Goal: Check status

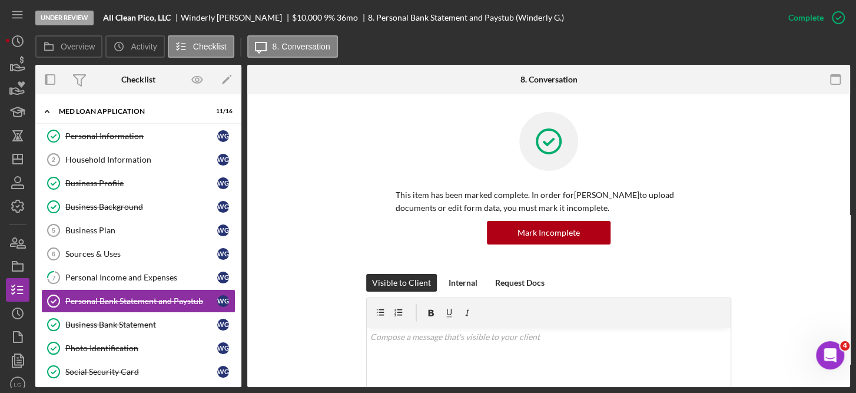
scroll to position [941, 0]
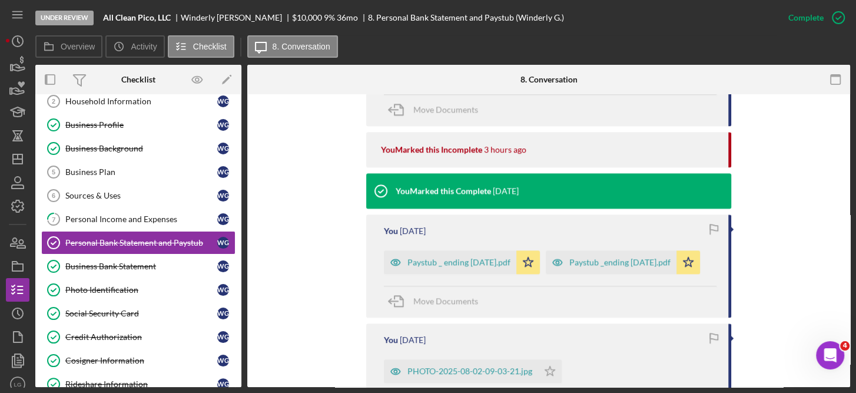
drag, startPoint x: 852, startPoint y: 278, endPoint x: 836, endPoint y: 144, distance: 135.1
click at [836, 144] on div "Under Review All Clean Pico, LLC Winderly [PERSON_NAME] $10,000 $10,000 9 % 36 …" at bounding box center [428, 196] width 856 height 393
drag, startPoint x: 836, startPoint y: 144, endPoint x: 841, endPoint y: 167, distance: 23.4
click at [841, 167] on div "This item has been marked complete. In order for [PERSON_NAME] to upload docume…" at bounding box center [548, 8] width 603 height 1711
click at [850, 116] on div "Under Review All Clean Pico, LLC Winderly [PERSON_NAME] $10,000 $10,000 9 % 36 …" at bounding box center [428, 196] width 856 height 393
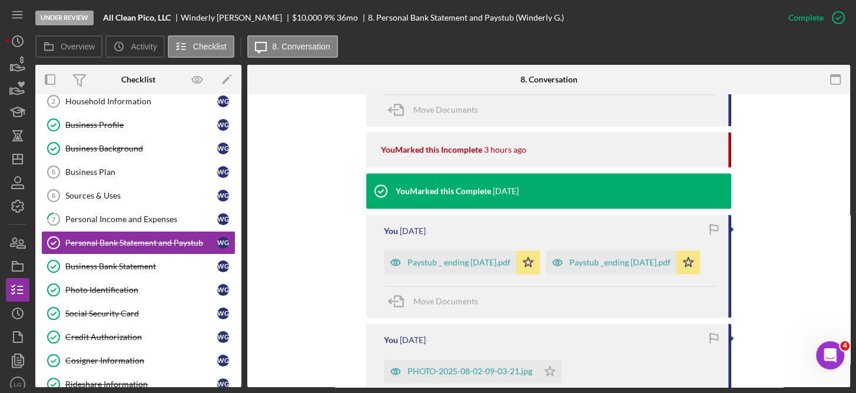
click at [850, 116] on div "Under Review All Clean Pico, LLC Winderly [PERSON_NAME] $10,000 $10,000 9 % 36 …" at bounding box center [428, 196] width 856 height 393
click at [844, 104] on div "This item has been marked complete. In order for [PERSON_NAME] to upload docume…" at bounding box center [548, 8] width 603 height 1711
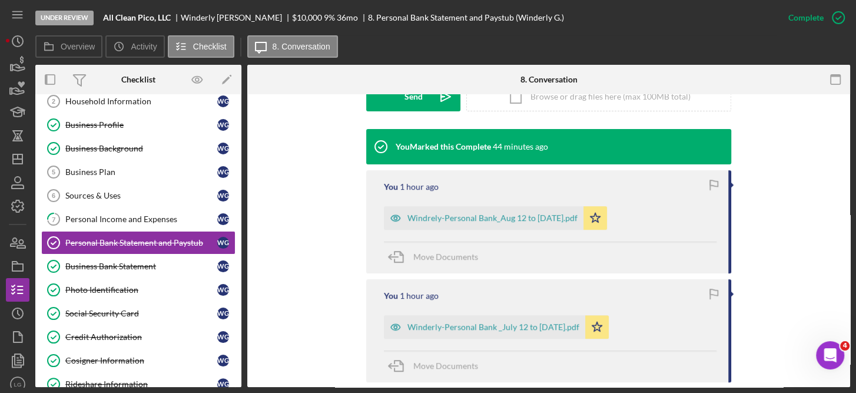
scroll to position [361, 0]
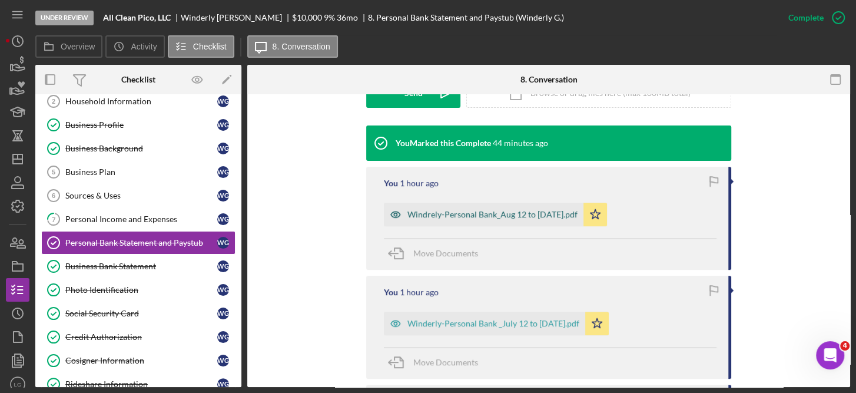
click at [545, 210] on div "Windrely-Personal Bank_Aug 12 to [DATE].pdf" at bounding box center [492, 214] width 170 height 9
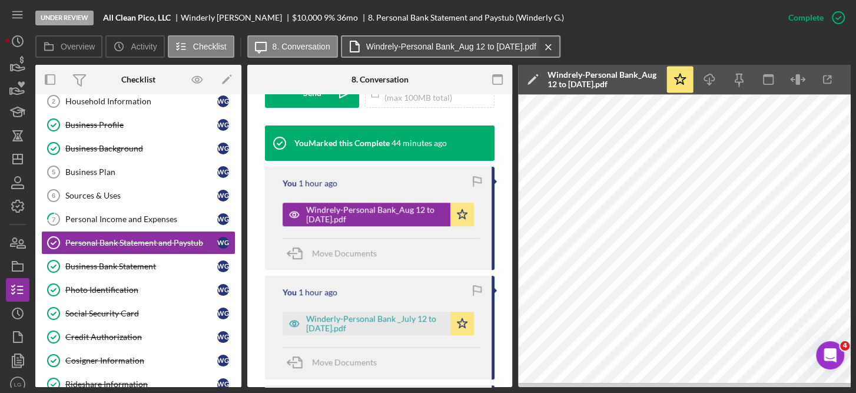
click at [552, 44] on icon "Icon/Menu Close" at bounding box center [548, 46] width 21 height 29
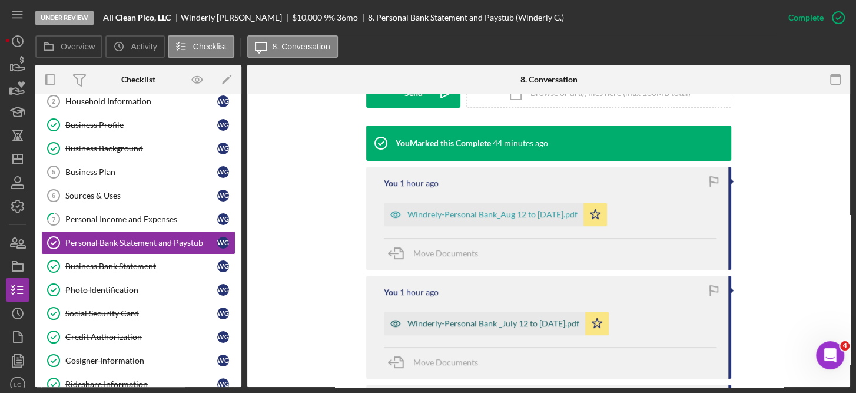
click at [565, 318] on div "Winderly-Personal Bank _July 12 to [DATE].pdf" at bounding box center [493, 322] width 172 height 9
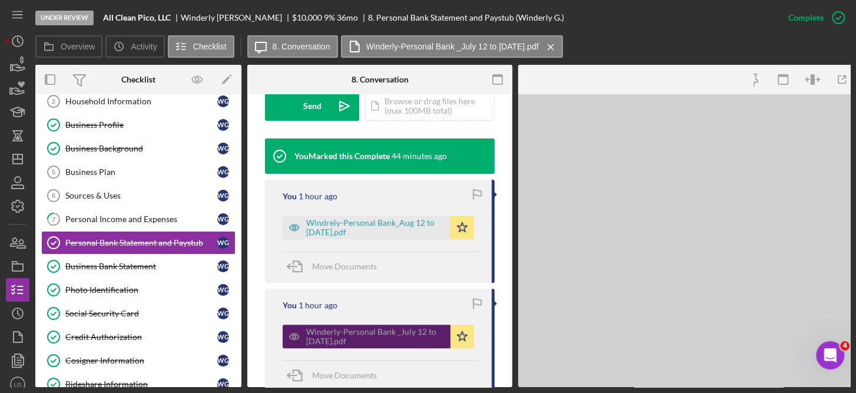
scroll to position [374, 0]
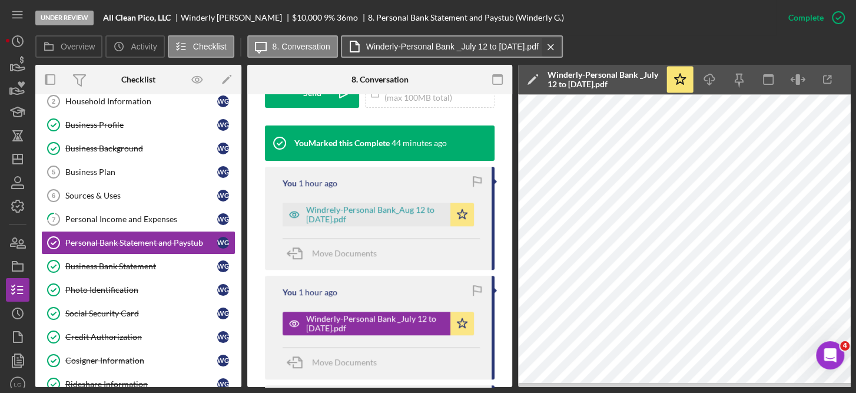
click at [547, 42] on icon "Icon/Menu Close" at bounding box center [550, 46] width 21 height 29
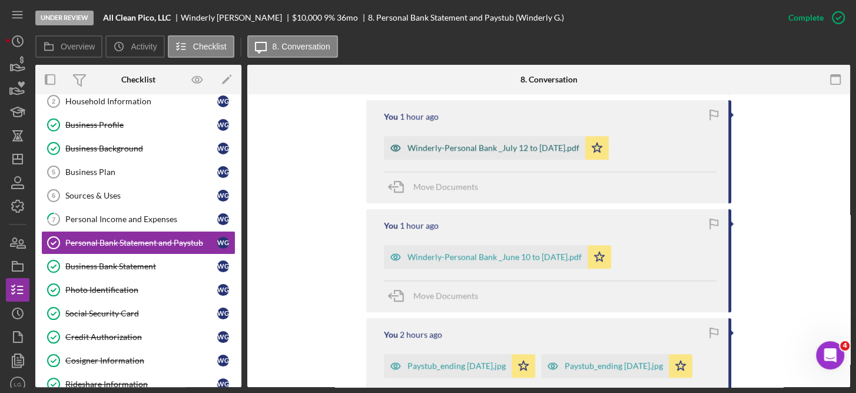
scroll to position [539, 0]
click at [499, 363] on div "Paystub_ending [DATE].jpg" at bounding box center [456, 363] width 98 height 9
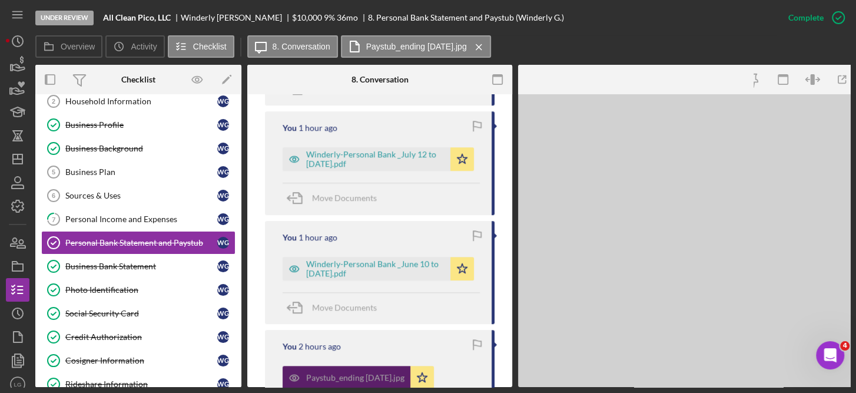
scroll to position [552, 0]
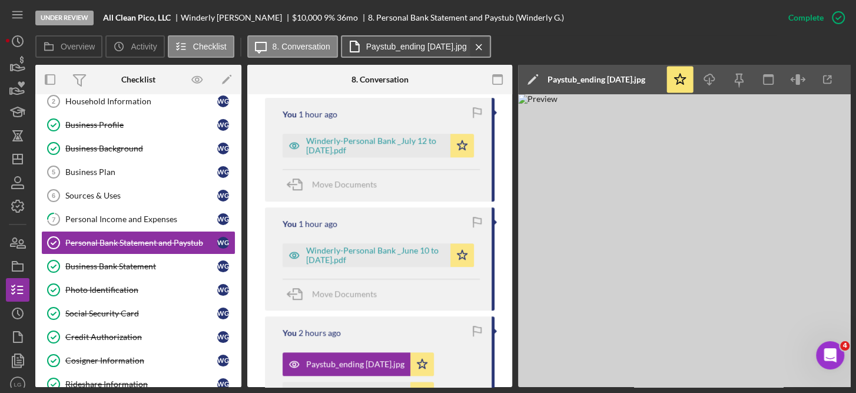
click at [489, 49] on icon "Icon/Menu Close" at bounding box center [479, 46] width 21 height 29
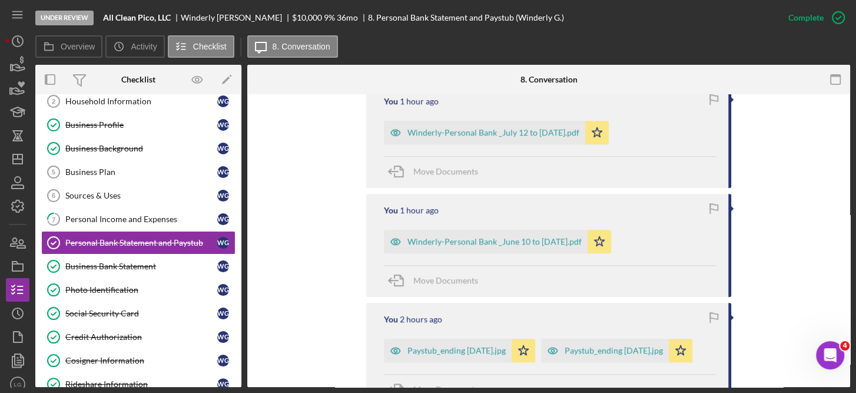
scroll to position [539, 0]
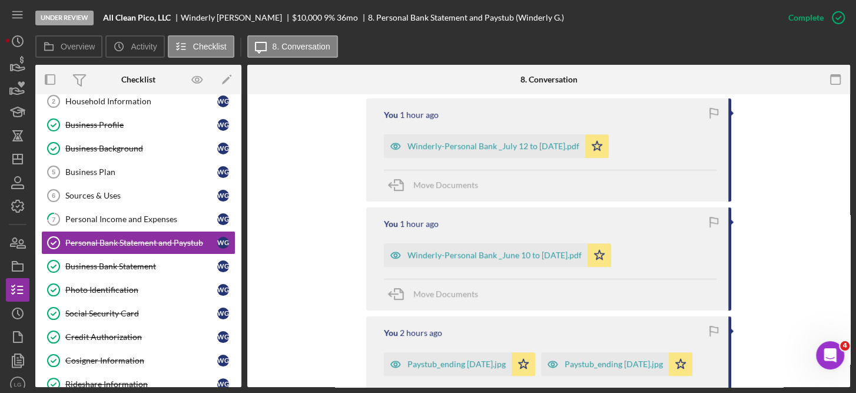
drag, startPoint x: 852, startPoint y: 208, endPoint x: 851, endPoint y: 128, distance: 80.6
click at [851, 128] on div "Under Review All Clean Pico, LLC Winderly [PERSON_NAME] $10,000 $10,000 9 % 36 …" at bounding box center [428, 196] width 856 height 393
click at [850, 117] on div "Under Review All Clean Pico, LLC Winderly [PERSON_NAME] $10,000 $10,000 9 % 36 …" at bounding box center [428, 196] width 856 height 393
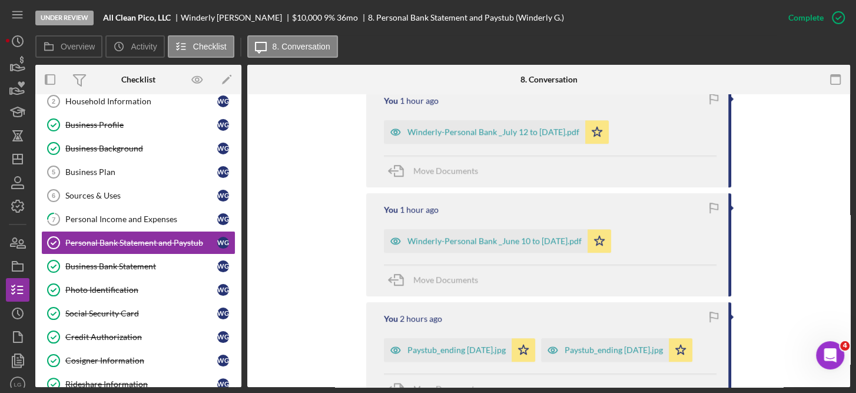
scroll to position [557, 0]
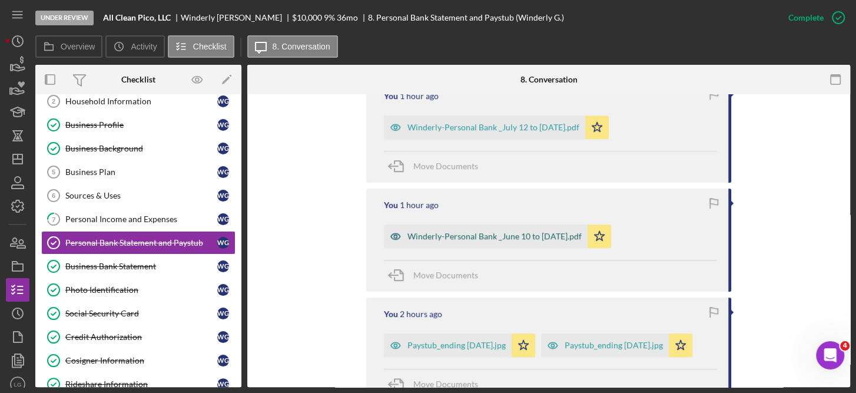
click at [566, 236] on div "Winderly-Personal Bank _June 10 to [DATE].pdf" at bounding box center [494, 235] width 174 height 9
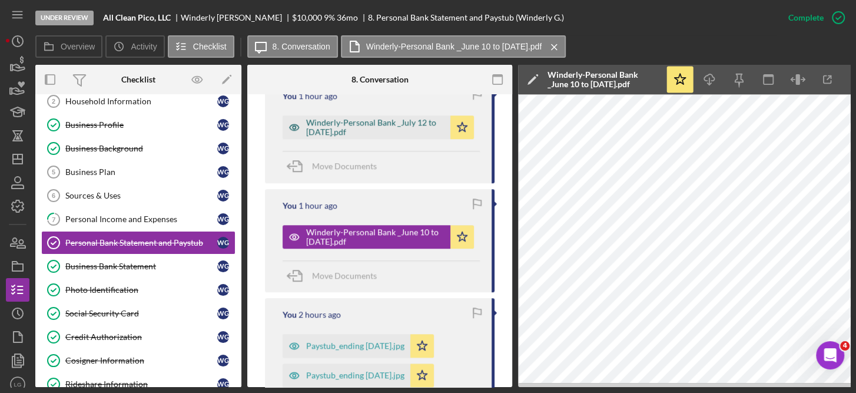
click at [417, 118] on div "Winderly-Personal Bank _July 12 to [DATE].pdf" at bounding box center [375, 127] width 138 height 19
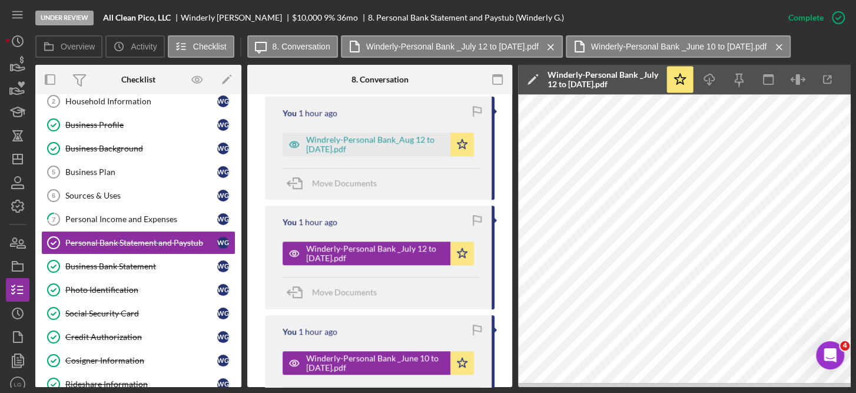
scroll to position [431, 0]
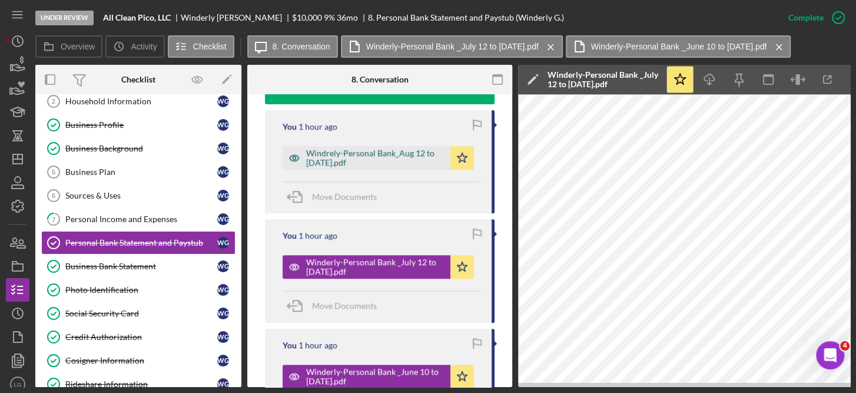
click at [391, 156] on div "Windrely-Personal Bank_Aug 12 to [DATE].pdf" at bounding box center [375, 157] width 138 height 19
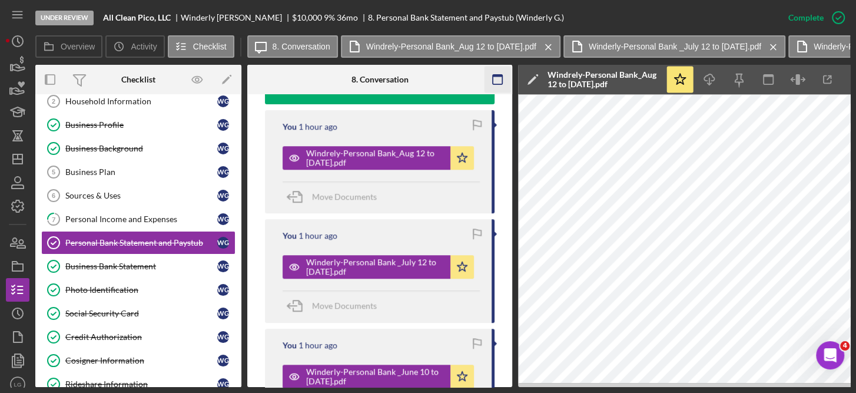
click at [494, 87] on icon "button" at bounding box center [497, 80] width 26 height 26
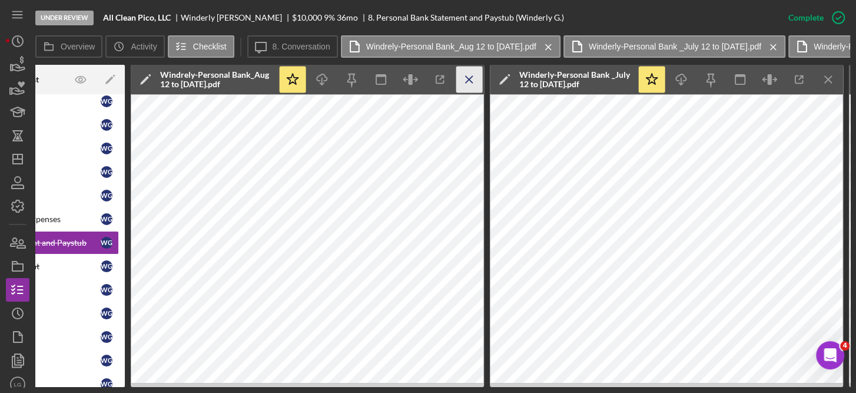
scroll to position [0, 125]
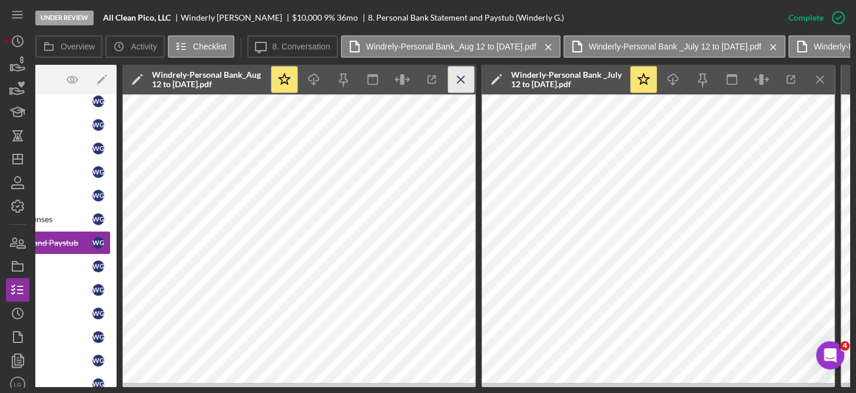
click at [586, 80] on div "Winderly-Personal Bank _July 12 to [DATE].pdf" at bounding box center [567, 79] width 112 height 19
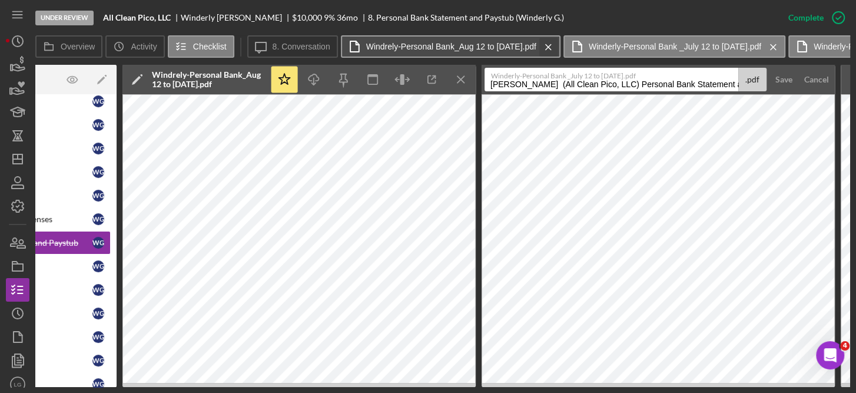
click at [547, 47] on line at bounding box center [548, 46] width 5 height 5
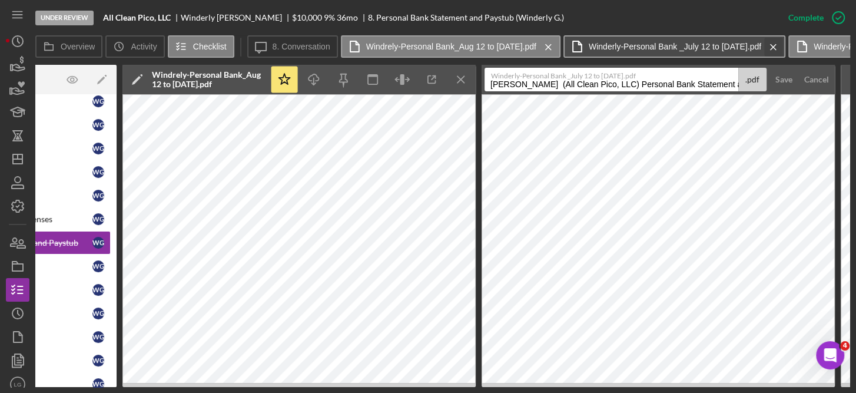
click at [779, 55] on icon "Icon/Menu Close" at bounding box center [773, 46] width 21 height 29
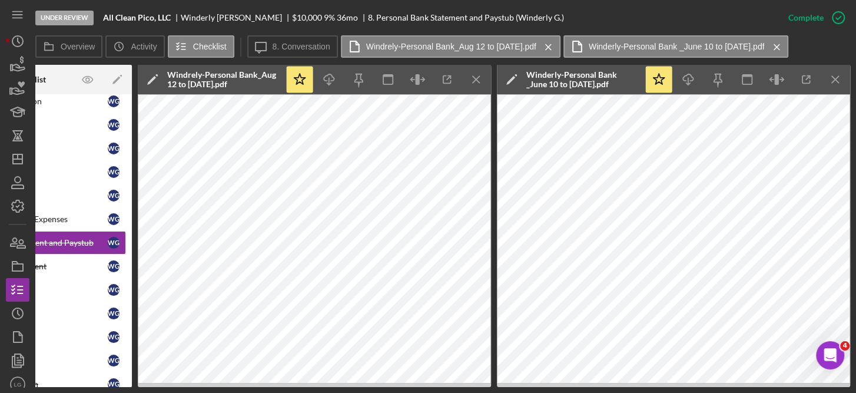
scroll to position [0, 109]
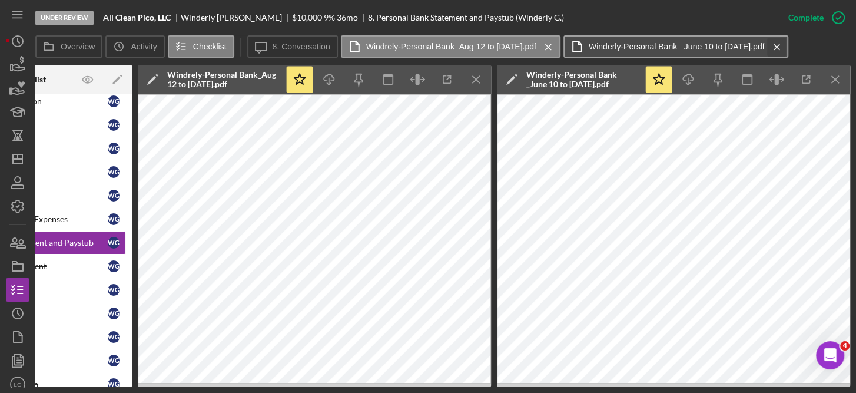
click at [776, 47] on line at bounding box center [776, 46] width 5 height 5
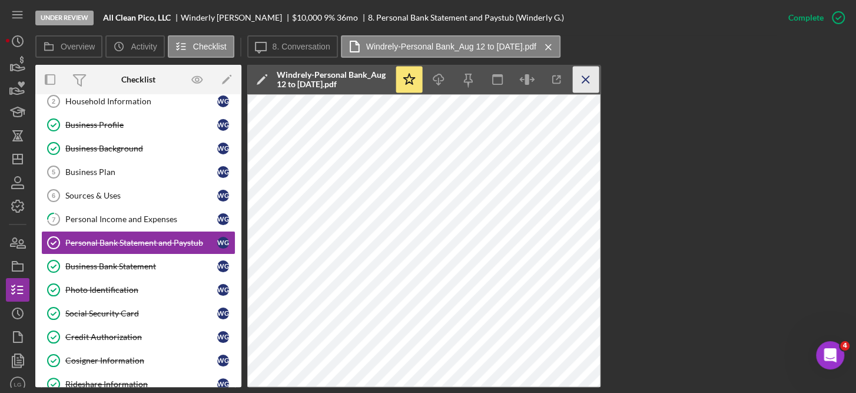
click at [595, 74] on icon "Icon/Menu Close" at bounding box center [586, 80] width 26 height 26
click at [592, 79] on icon "Icon/Menu Close" at bounding box center [586, 80] width 26 height 26
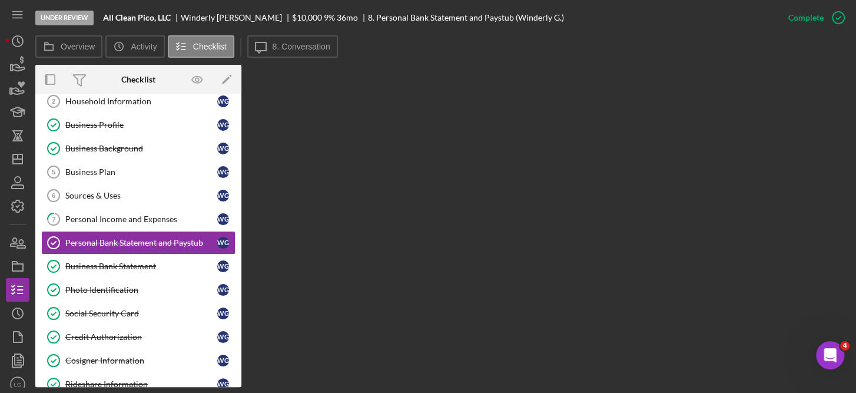
click at [330, 281] on div "Overview Internal Workflow Stage Under Review Icon/Dropdown Arrow Archive (can …" at bounding box center [442, 226] width 815 height 322
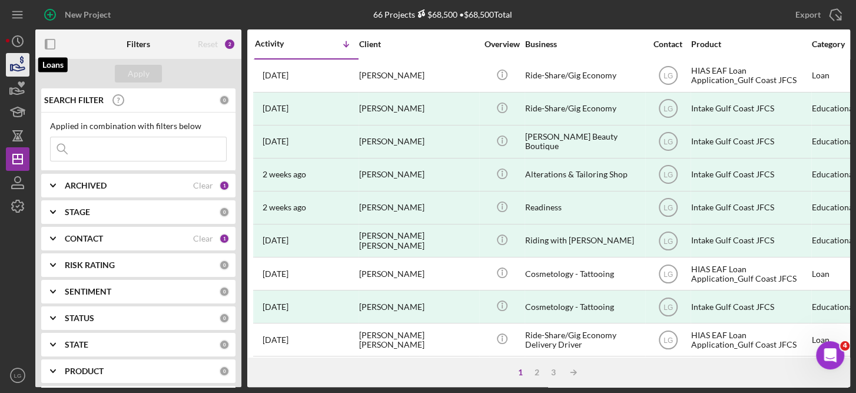
click at [24, 63] on icon "button" at bounding box center [17, 64] width 29 height 29
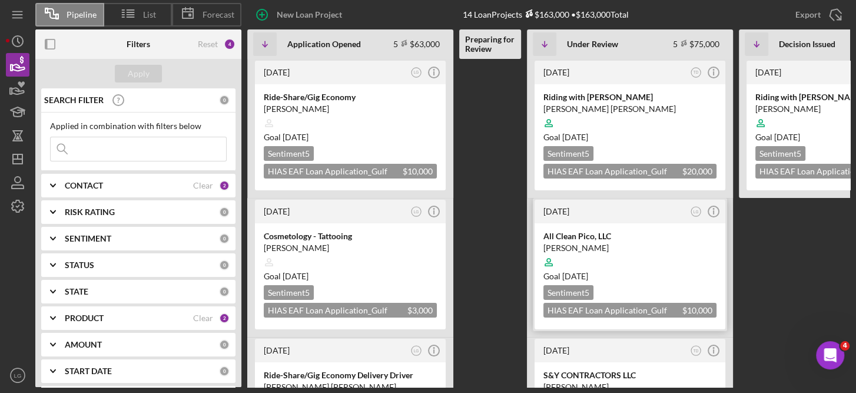
click at [638, 244] on div "[PERSON_NAME]" at bounding box center [629, 248] width 173 height 12
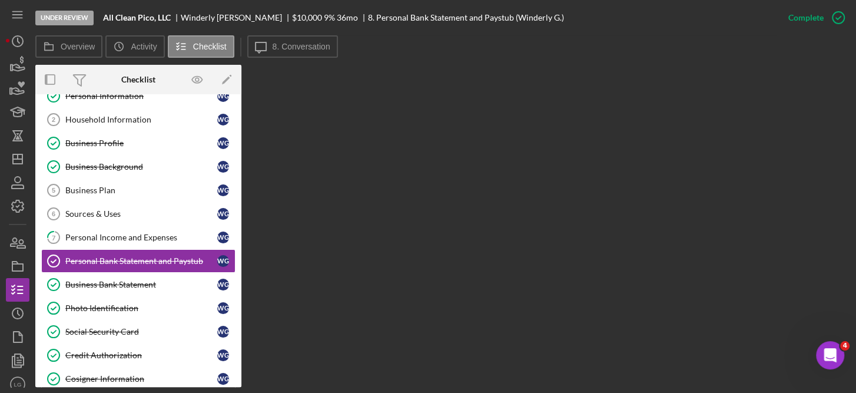
scroll to position [58, 0]
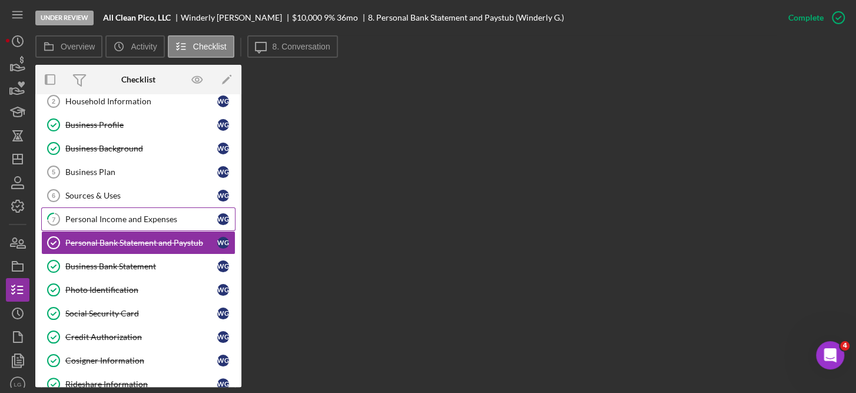
click at [139, 215] on div "Personal Income and Expenses" at bounding box center [141, 218] width 152 height 9
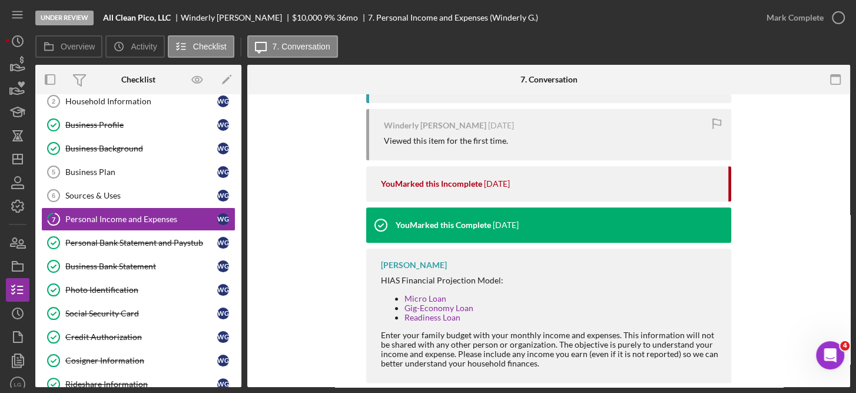
scroll to position [328, 0]
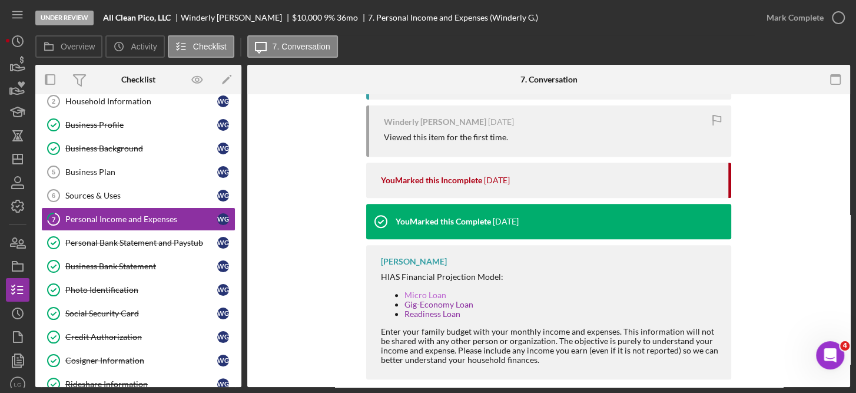
click at [431, 291] on link "Micro Loan" at bounding box center [425, 295] width 42 height 10
